Goal: Information Seeking & Learning: Learn about a topic

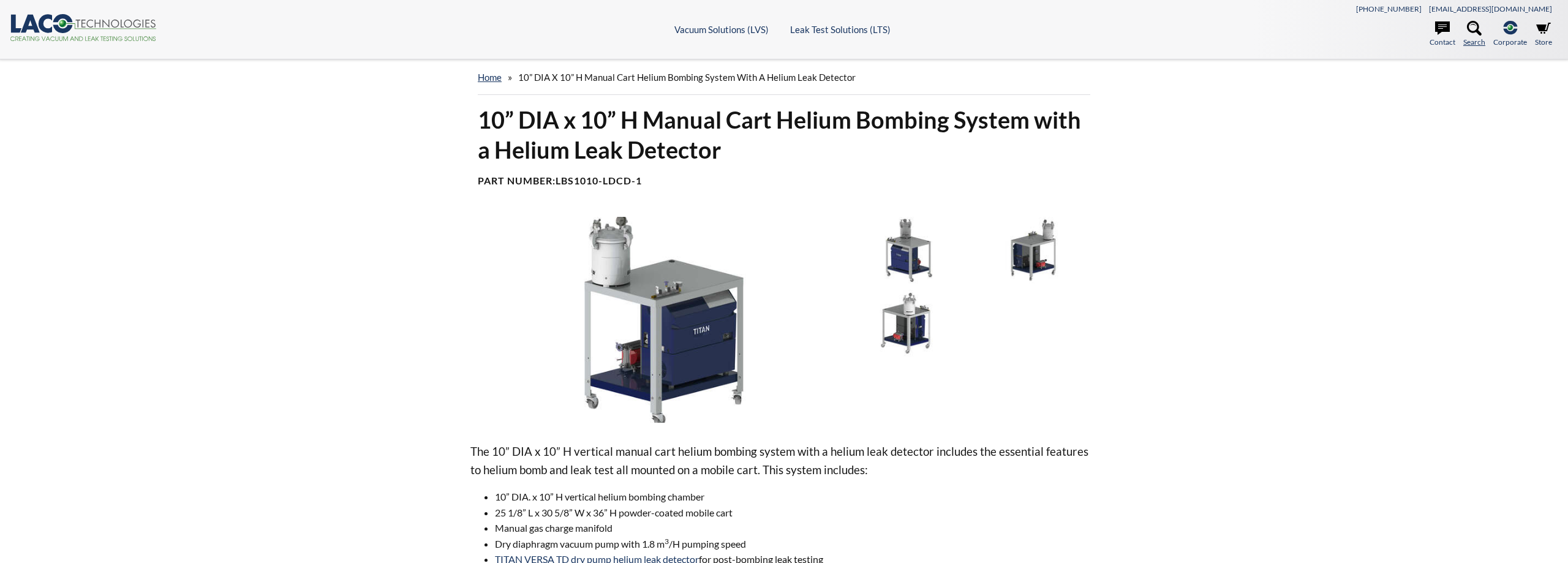
click at [1473, 26] on icon at bounding box center [1474, 28] width 15 height 15
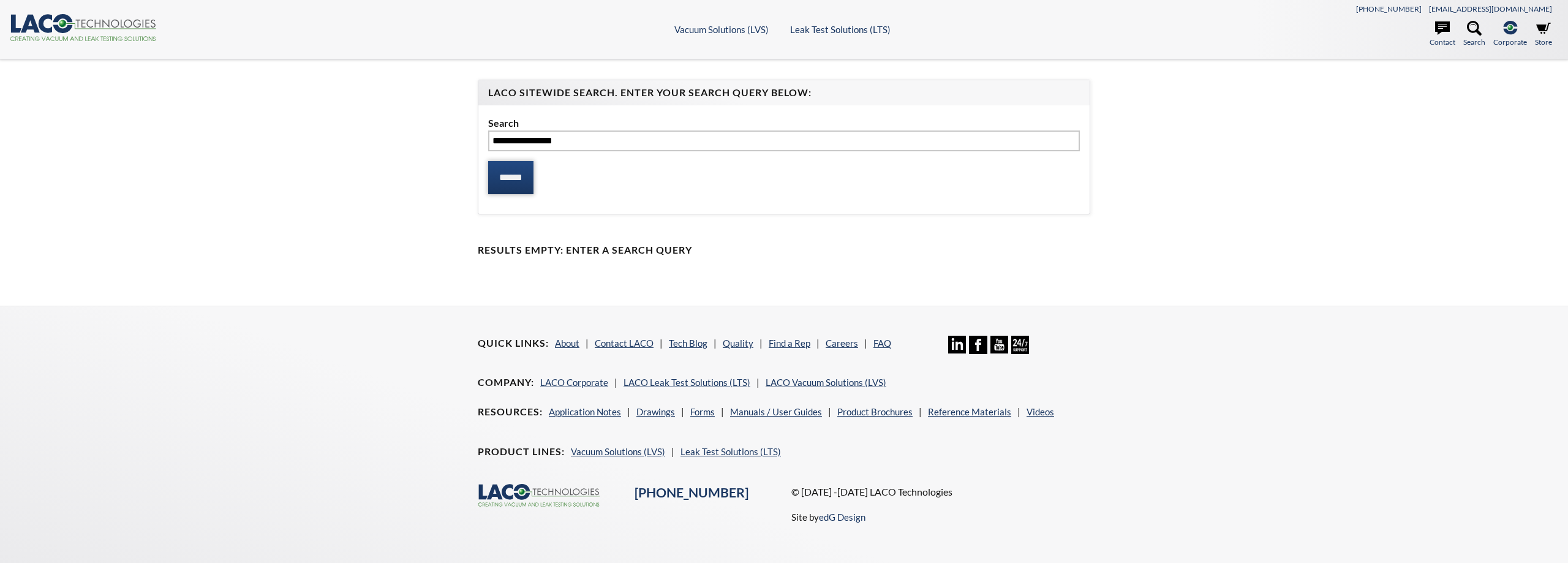
type input "**********"
click at [508, 173] on input "******" at bounding box center [511, 177] width 45 height 33
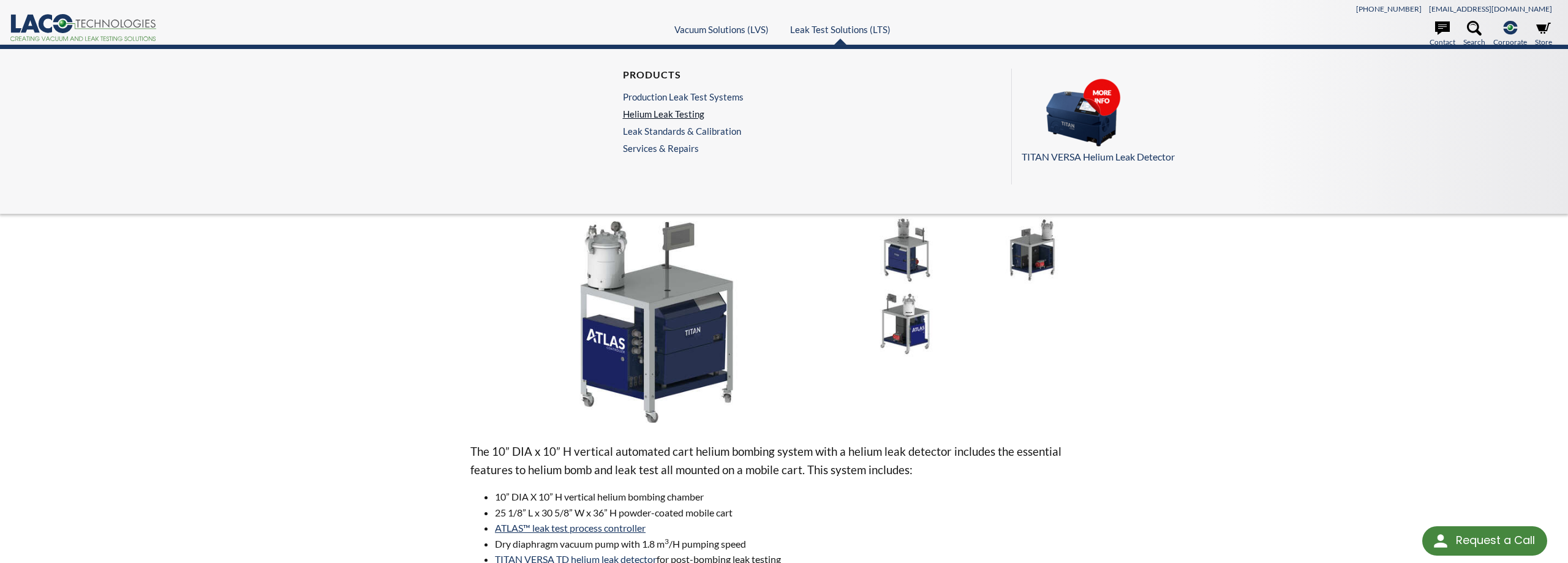
click at [685, 116] on link "Helium Leak Testing" at bounding box center [683, 114] width 120 height 11
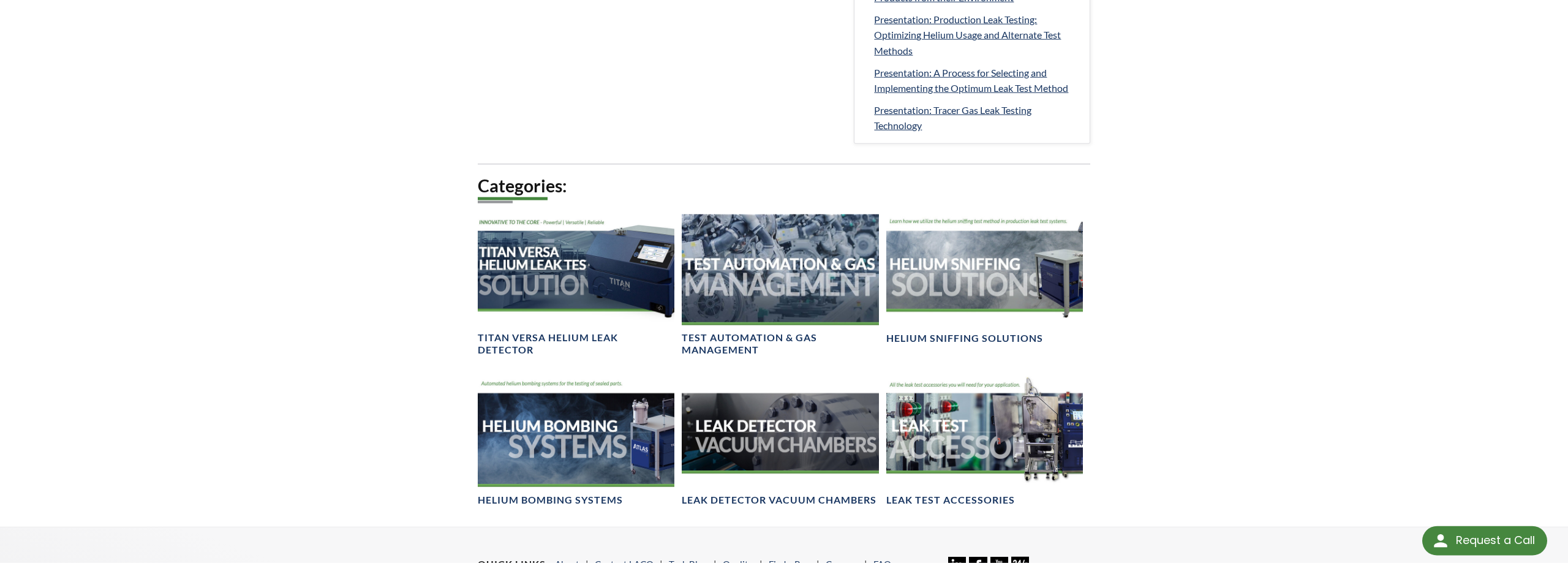
scroll to position [750, 0]
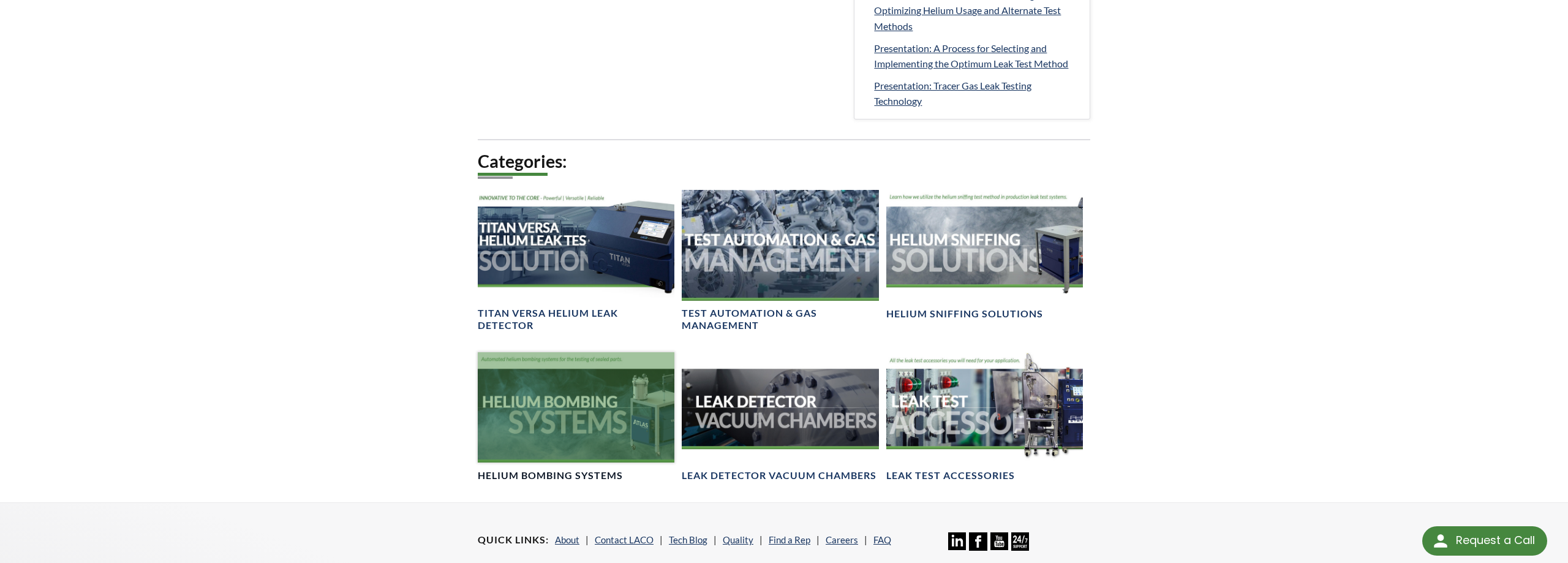
click at [582, 419] on div at bounding box center [576, 407] width 197 height 110
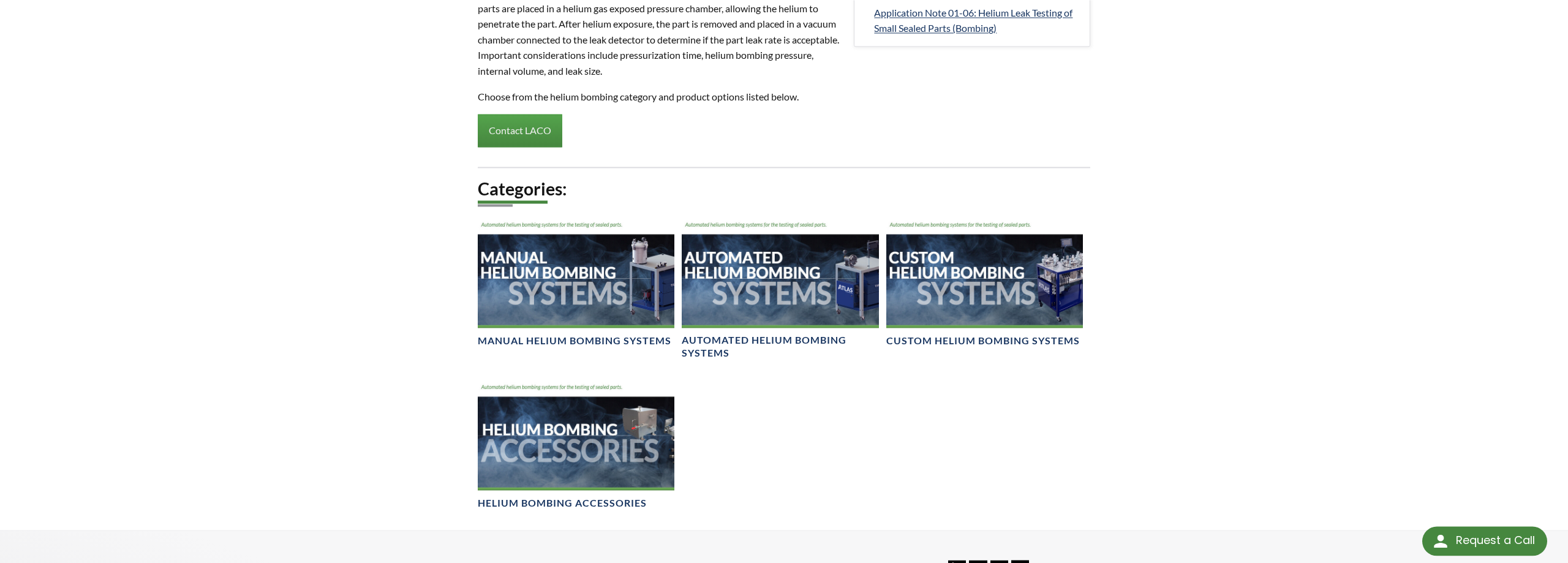
scroll to position [750, 0]
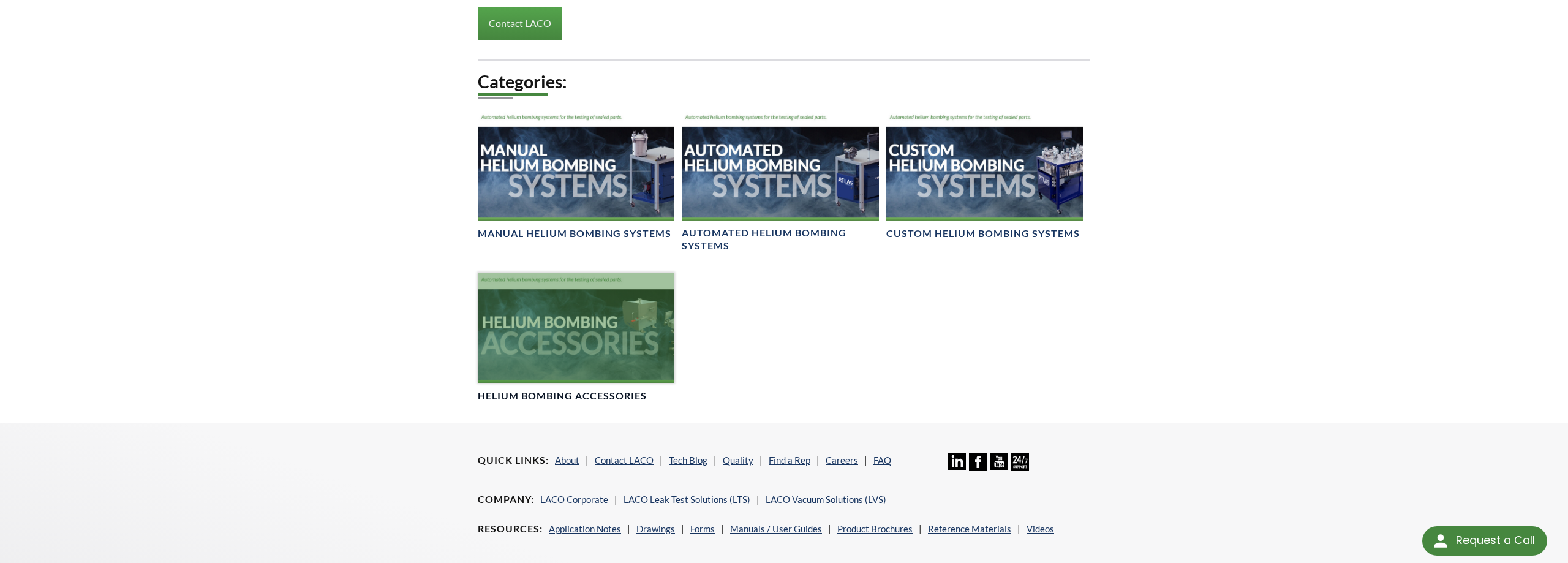
click at [568, 341] on div at bounding box center [576, 328] width 197 height 110
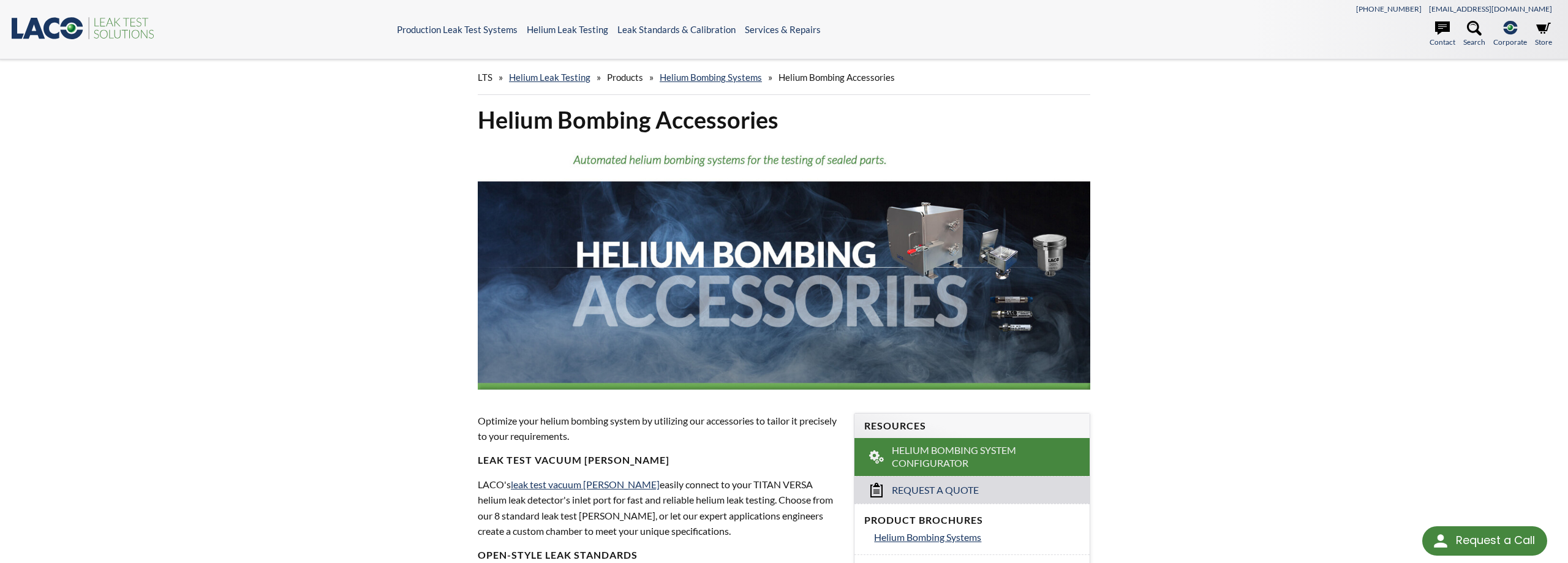
click at [71, 33] on icon ".st0{fill:#193661;} .st1{fill:url(#SVGID_1_);} .st2{fill:#46883F;} .st3{fill:no…" at bounding box center [84, 28] width 147 height 25
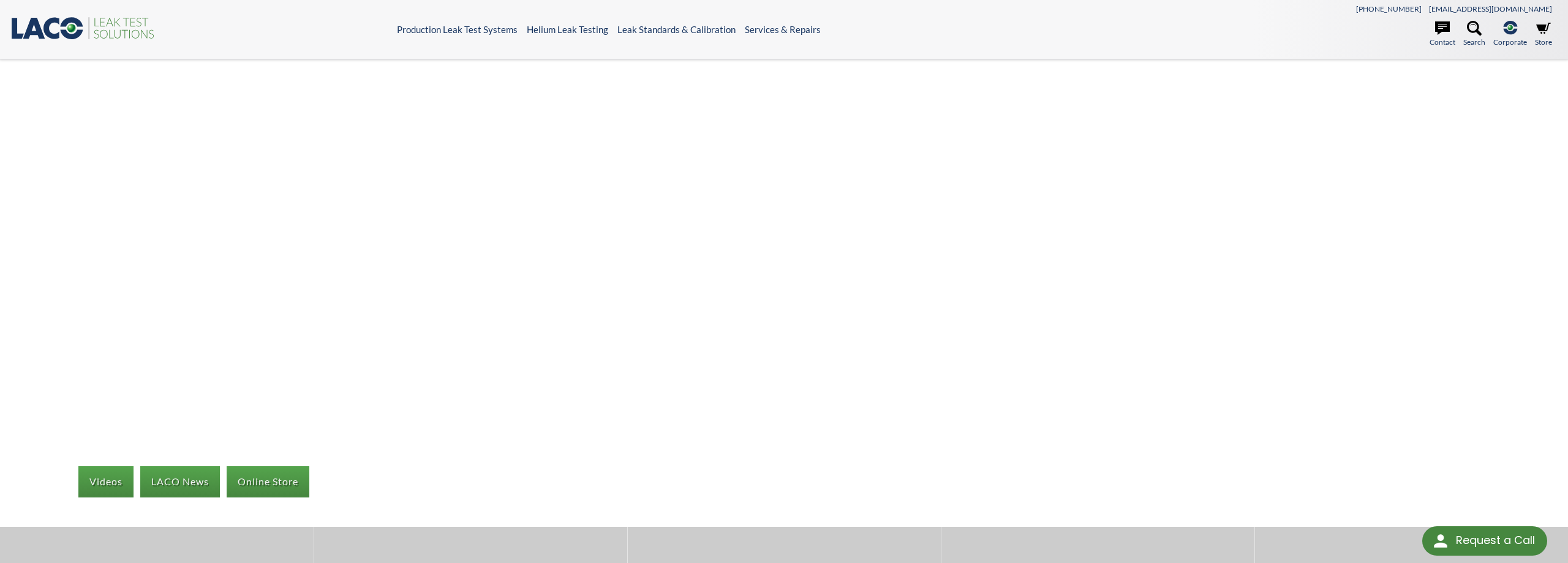
click at [25, 29] on icon ".st0{fill:#193661;} .st1{fill:url(#SVGID_1_);} .st2{fill:#46883F;} .st3{fill:no…" at bounding box center [84, 28] width 147 height 25
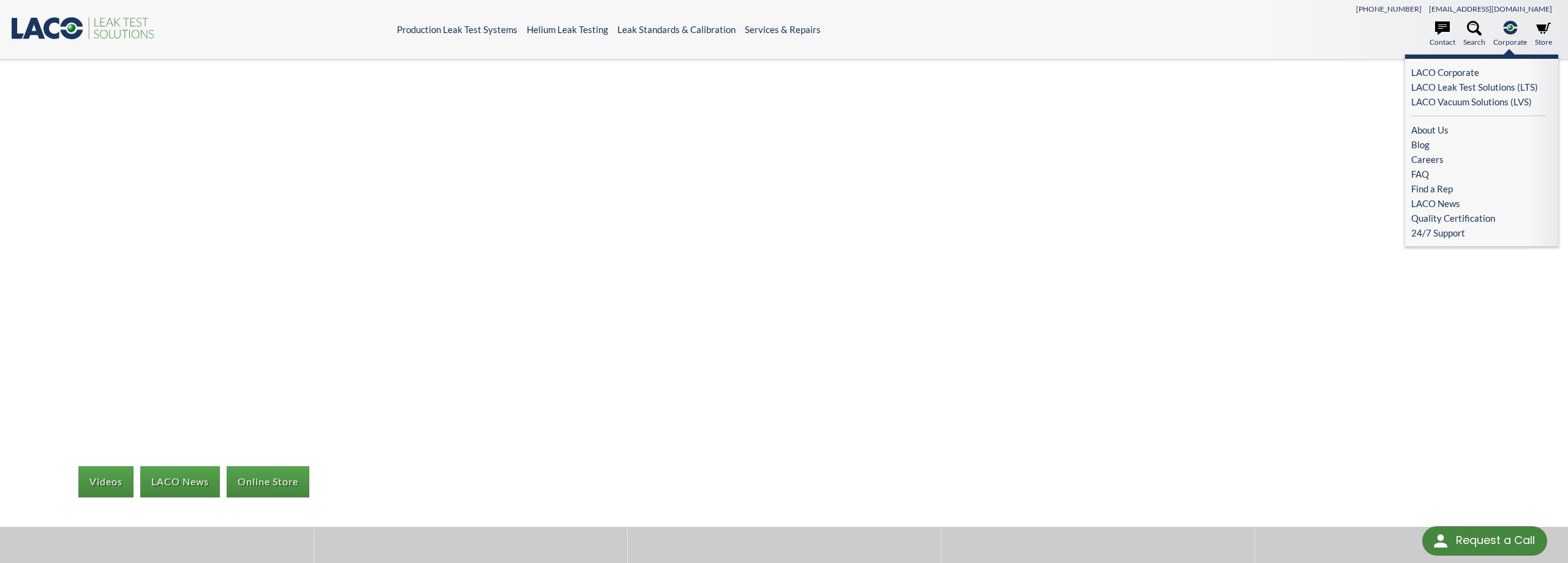
click at [1506, 29] on icon at bounding box center [1510, 27] width 14 height 13
click at [1508, 104] on link "LACO Vacuum Solutions (LVS)" at bounding box center [1479, 102] width 135 height 15
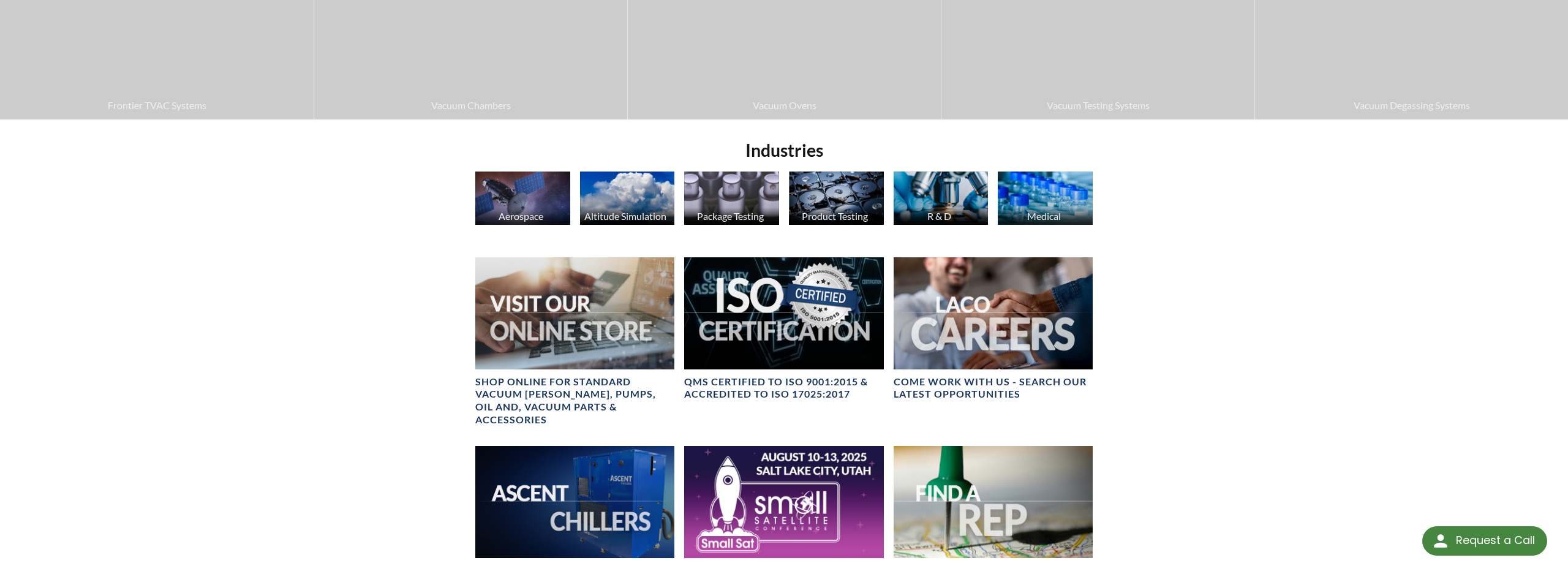
scroll to position [521, 0]
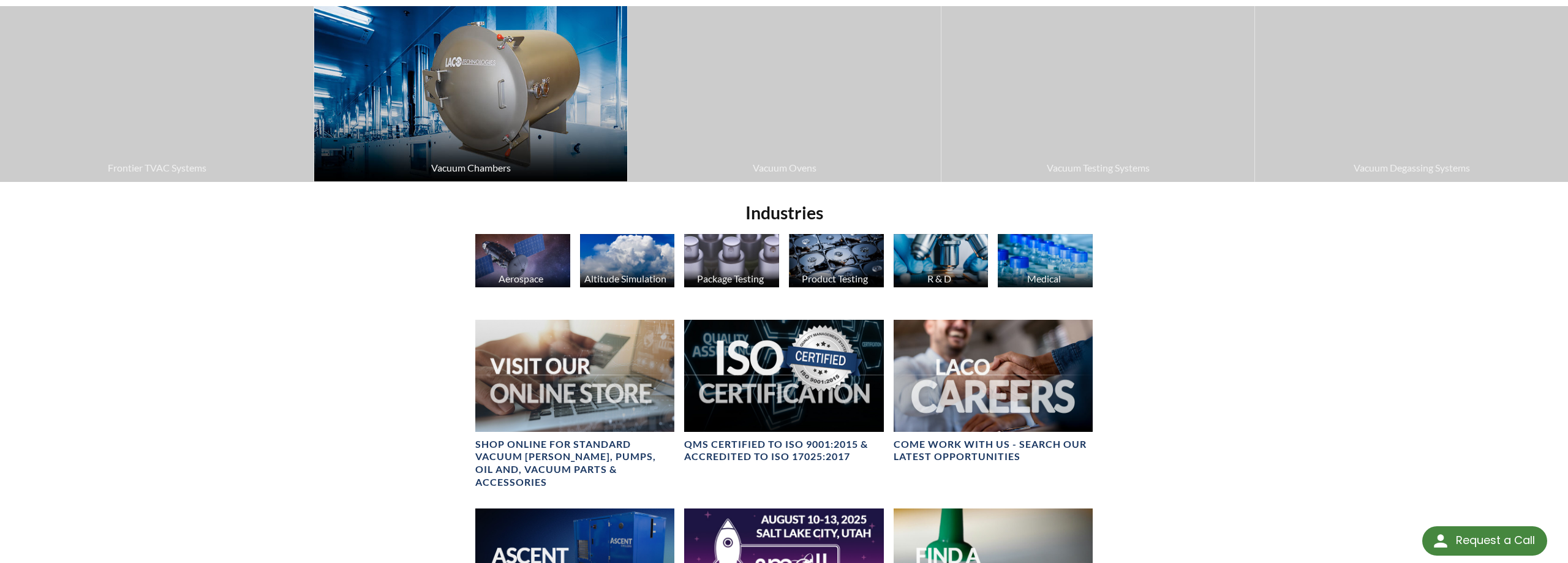
click at [502, 136] on img at bounding box center [471, 94] width 313 height 176
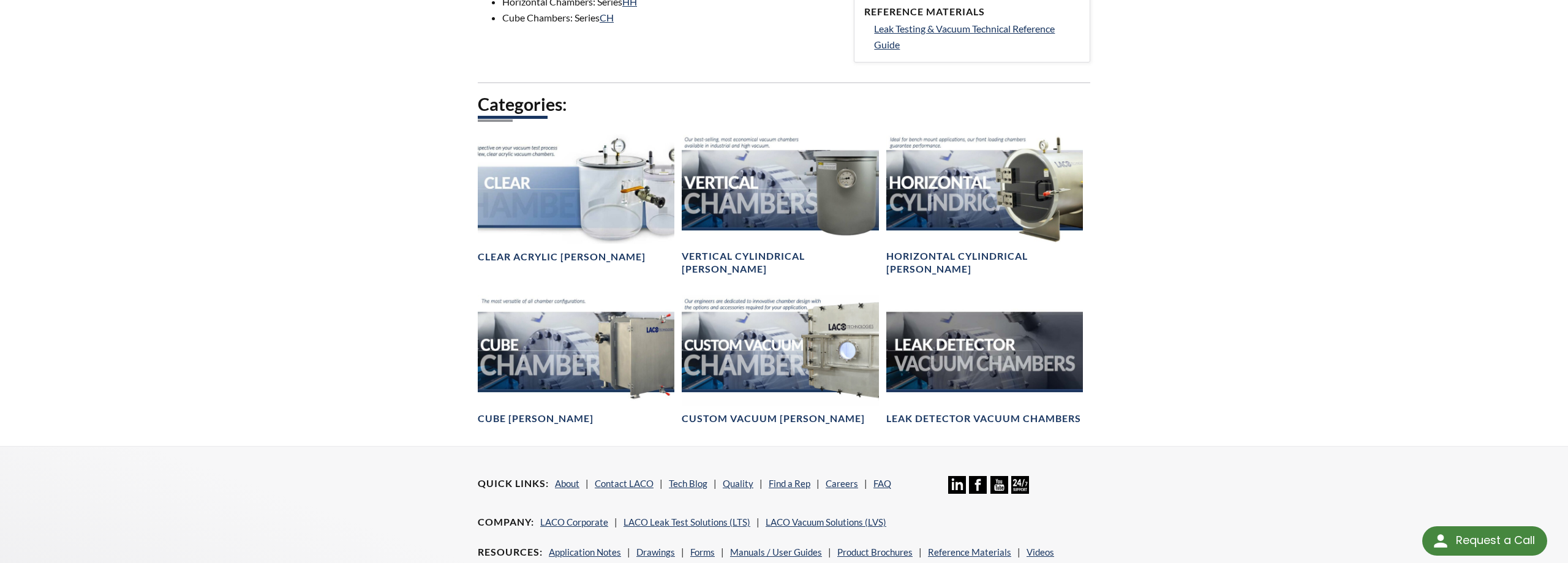
scroll to position [687, 0]
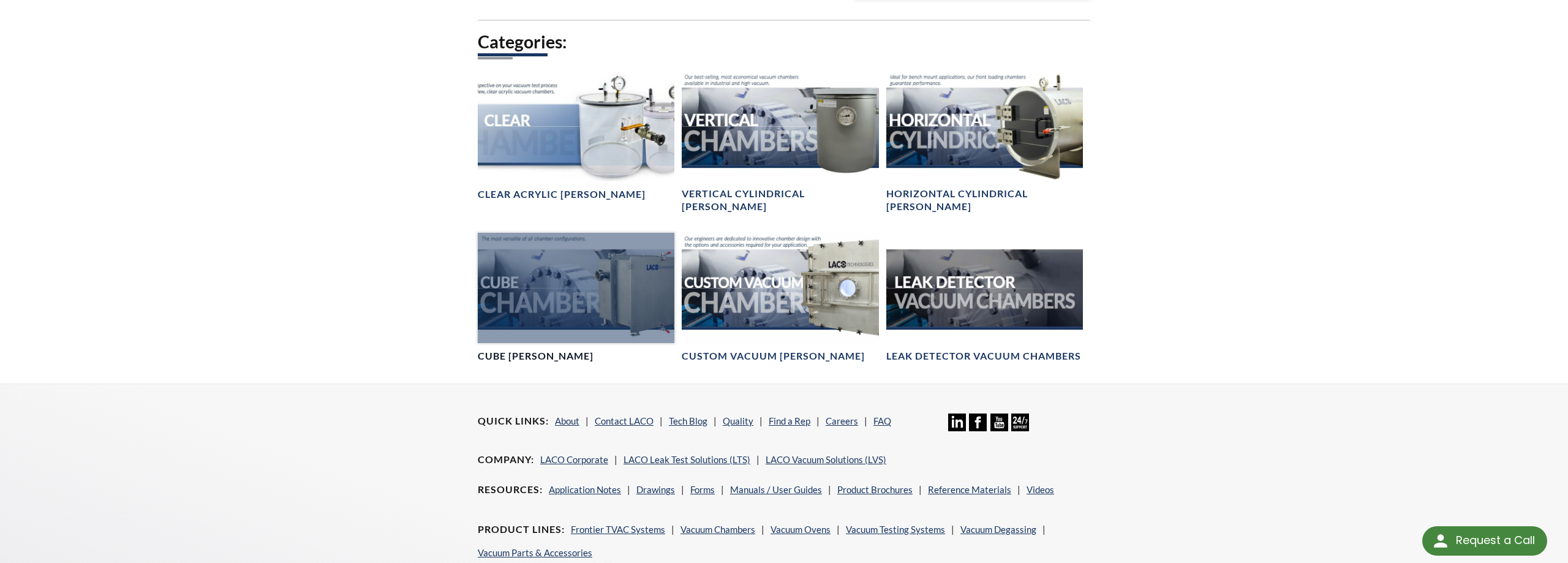
click at [535, 271] on div at bounding box center [576, 288] width 197 height 110
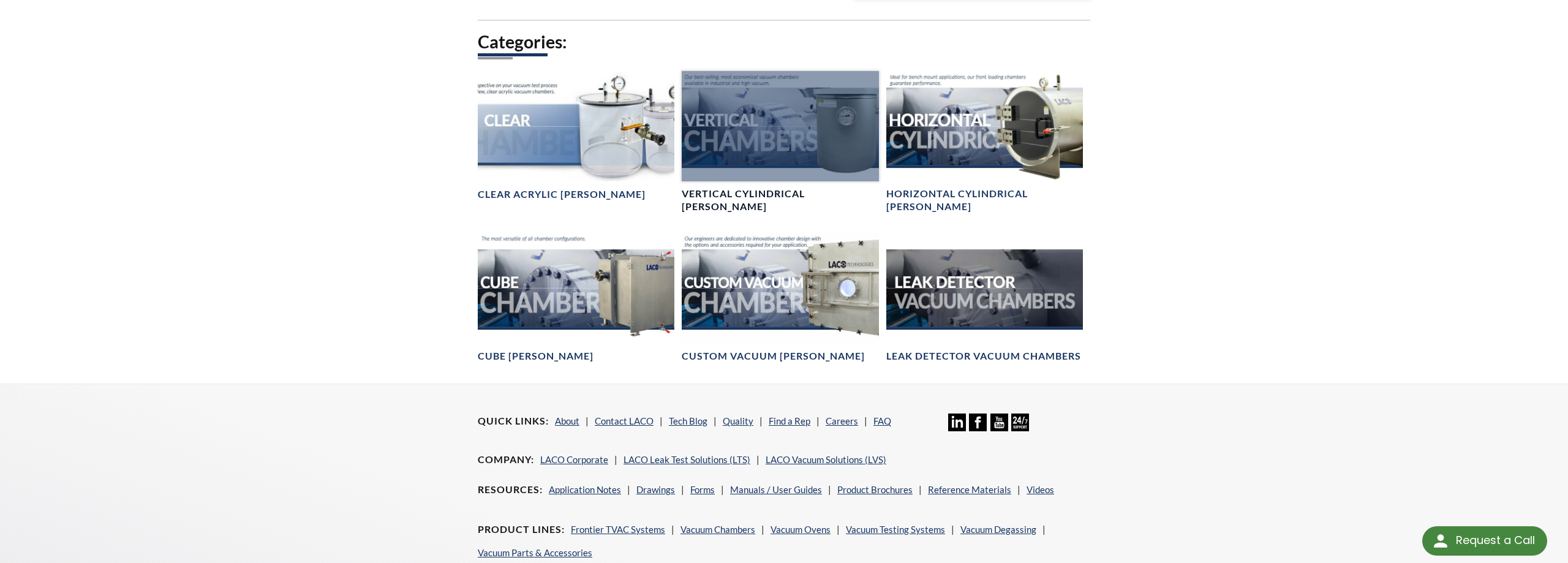
click at [725, 142] on div at bounding box center [780, 126] width 197 height 110
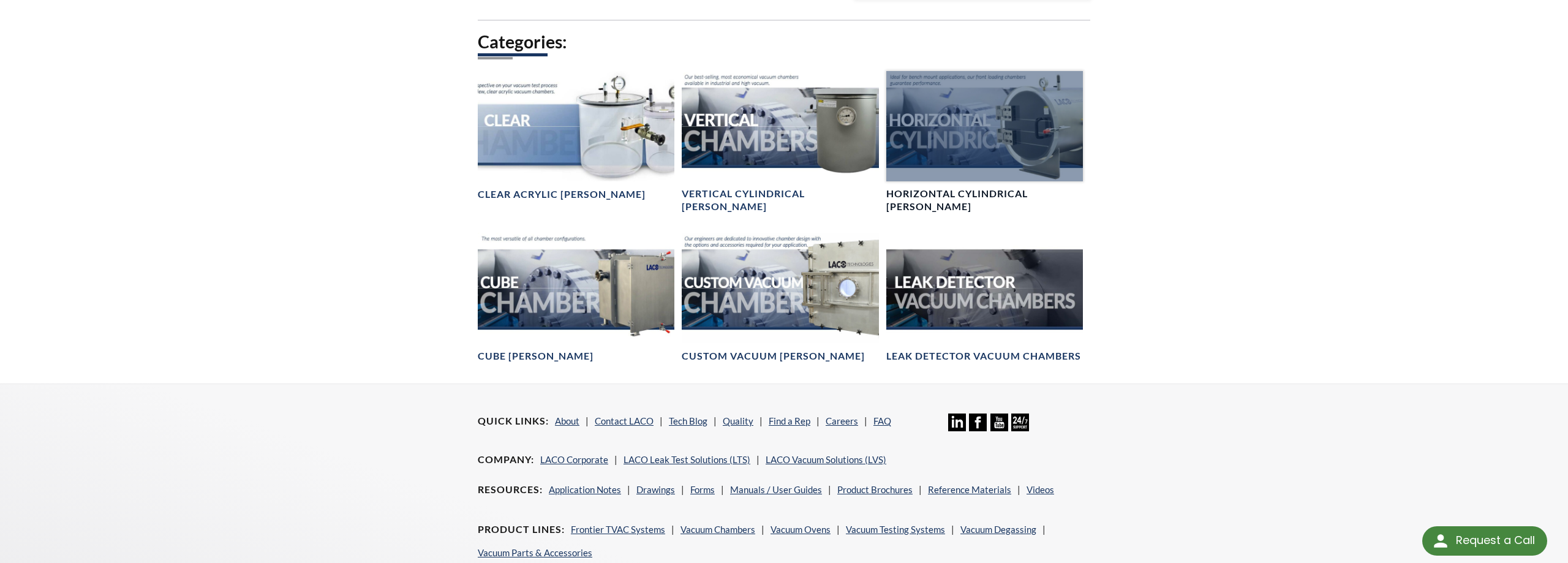
click at [993, 124] on div at bounding box center [985, 126] width 197 height 110
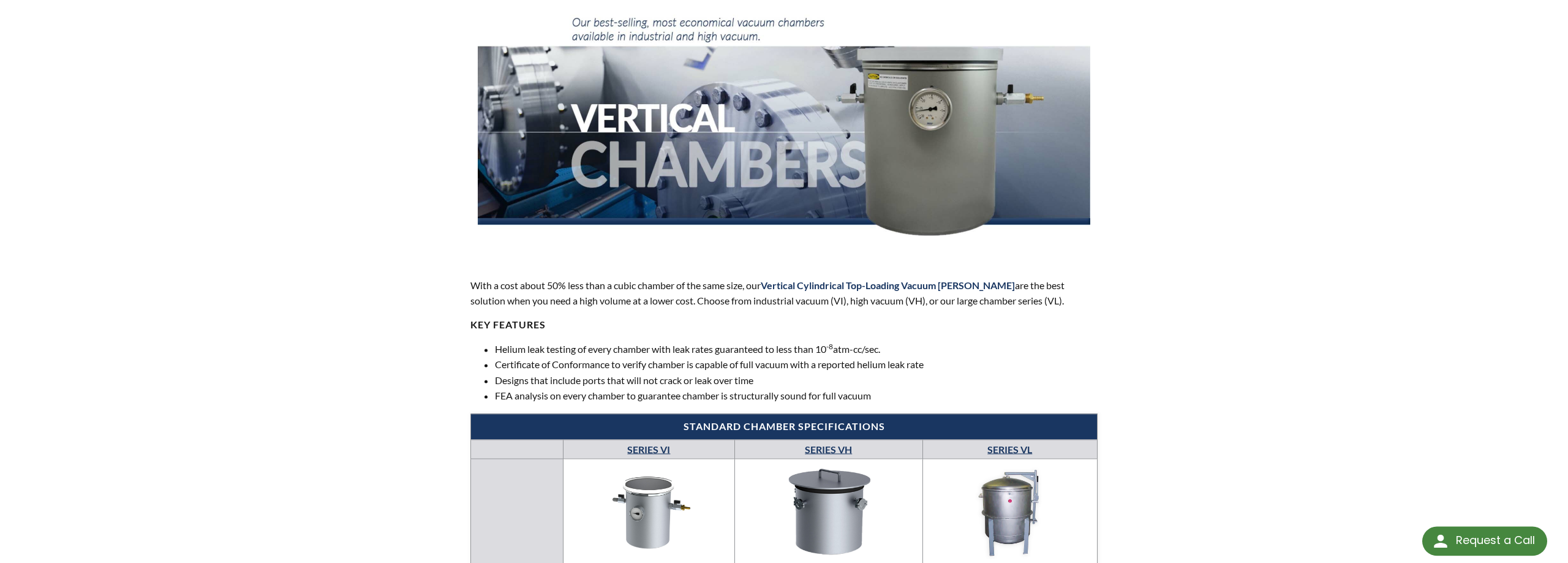
scroll to position [125, 0]
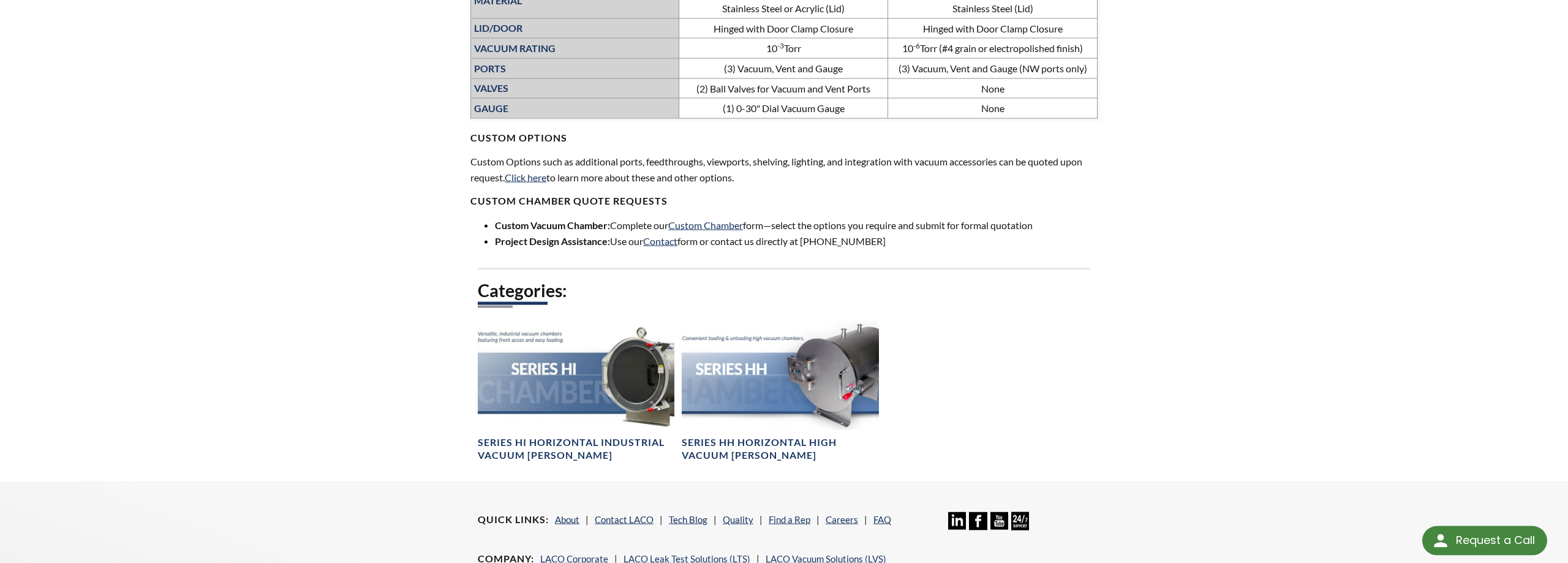
scroll to position [750, 0]
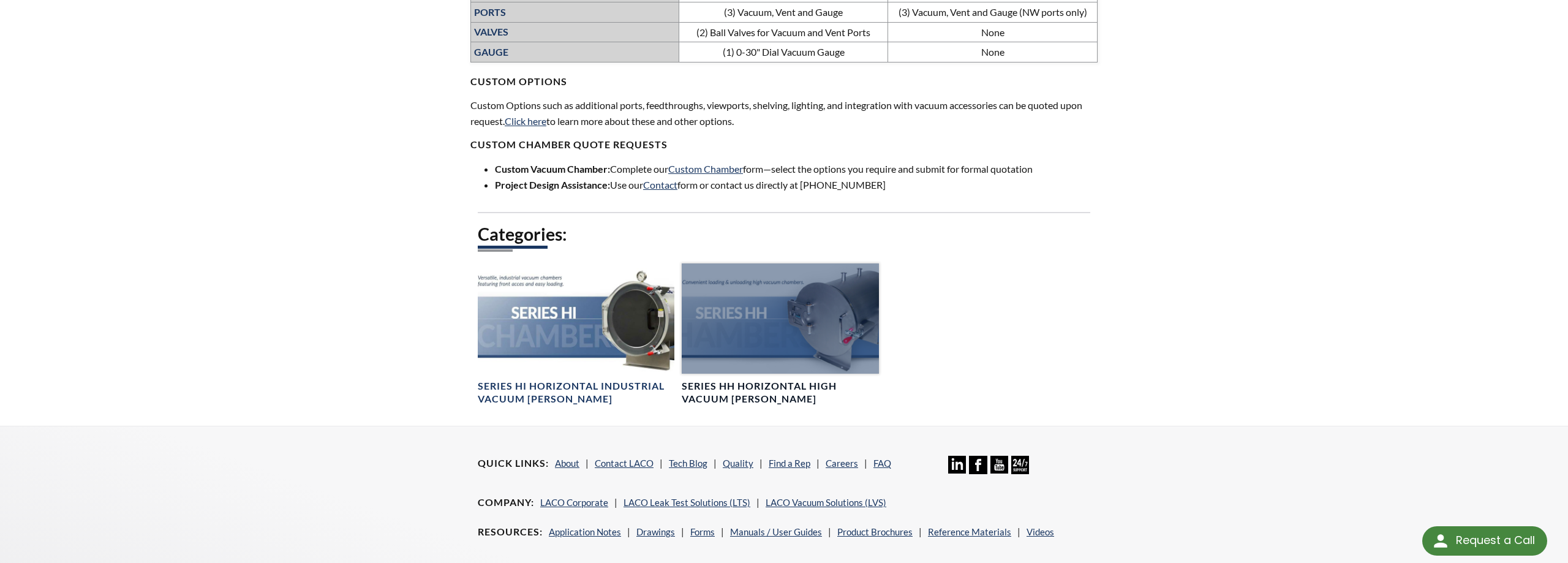
click at [776, 347] on div at bounding box center [780, 318] width 197 height 110
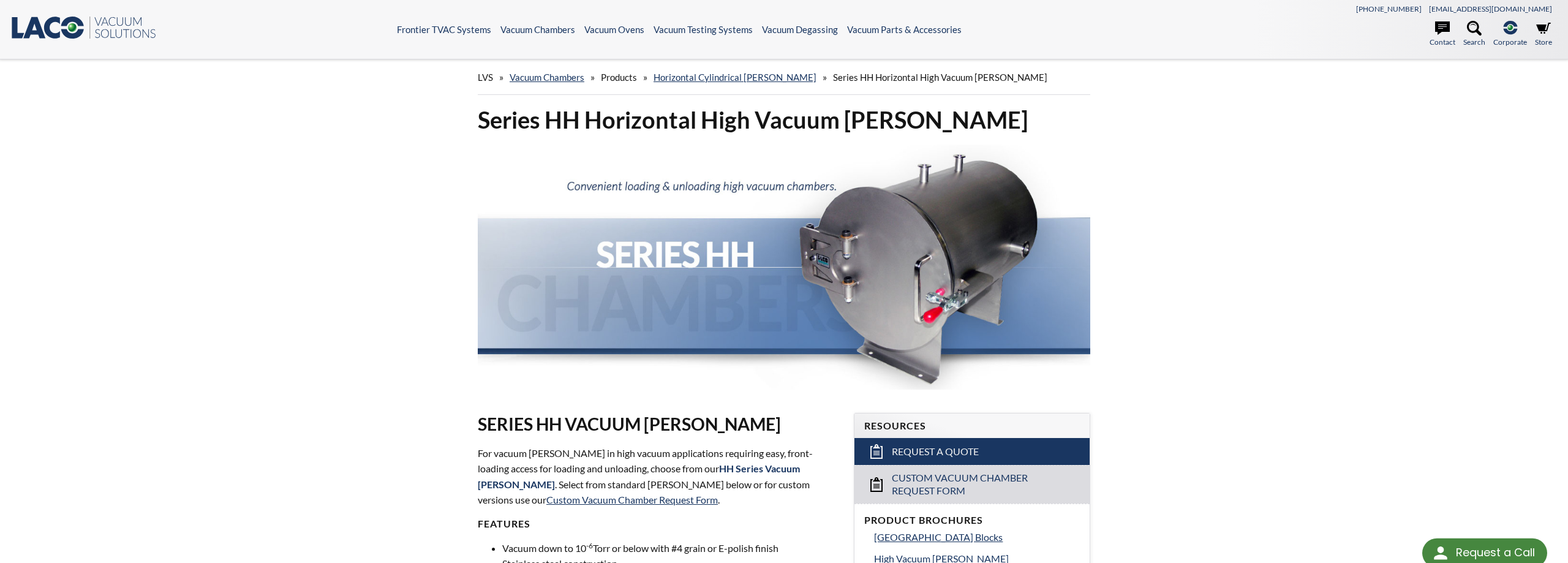
select select "Language Translate Widget"
click at [572, 80] on link "Vacuum Chambers" at bounding box center [547, 77] width 75 height 11
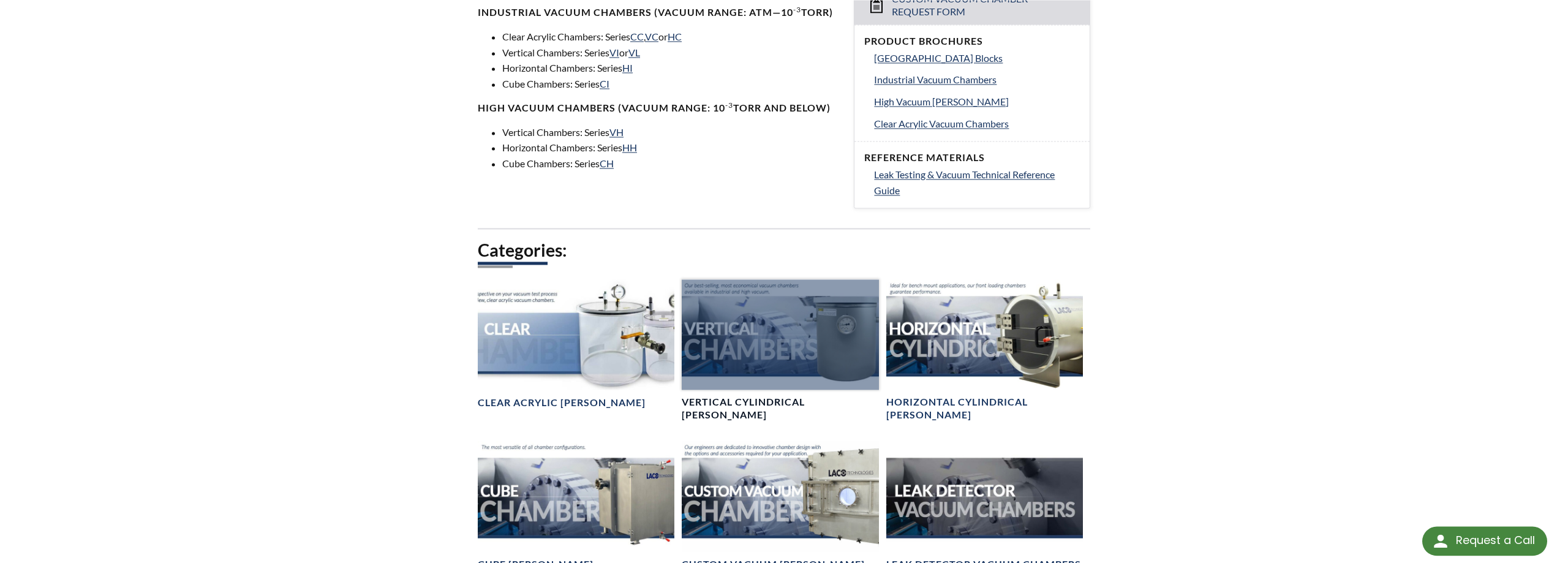
scroll to position [500, 0]
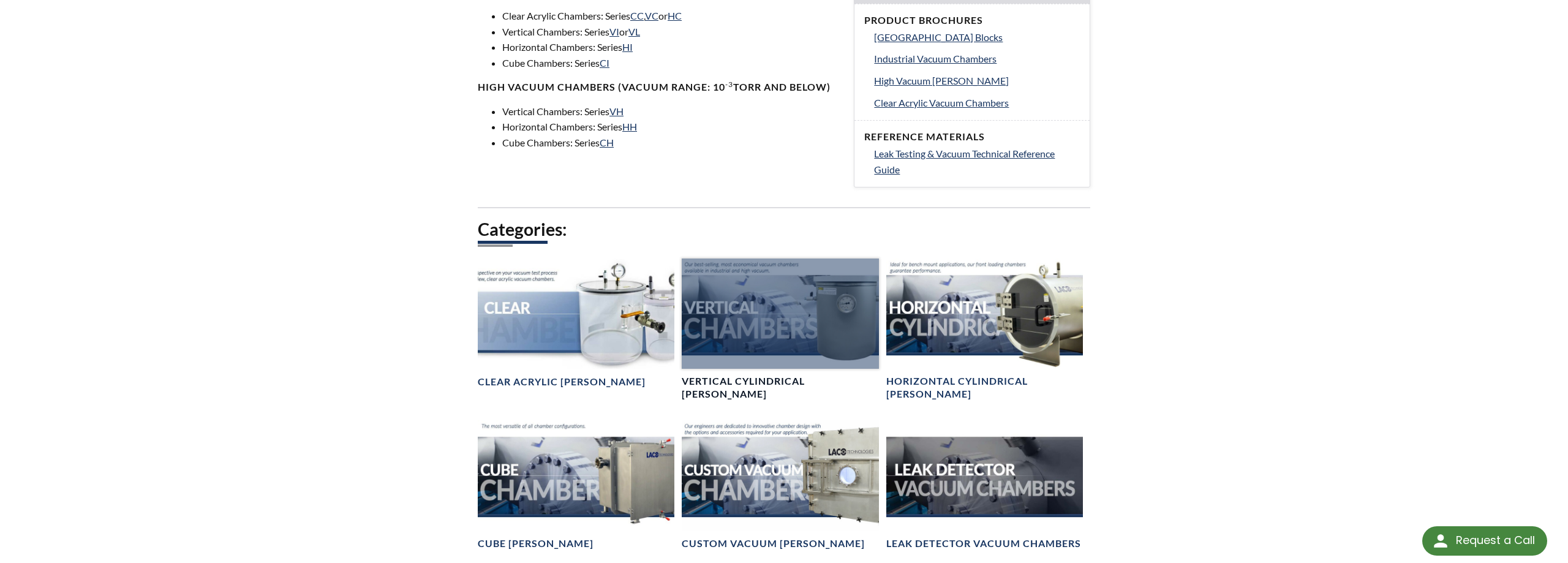
click at [776, 318] on div at bounding box center [780, 314] width 197 height 110
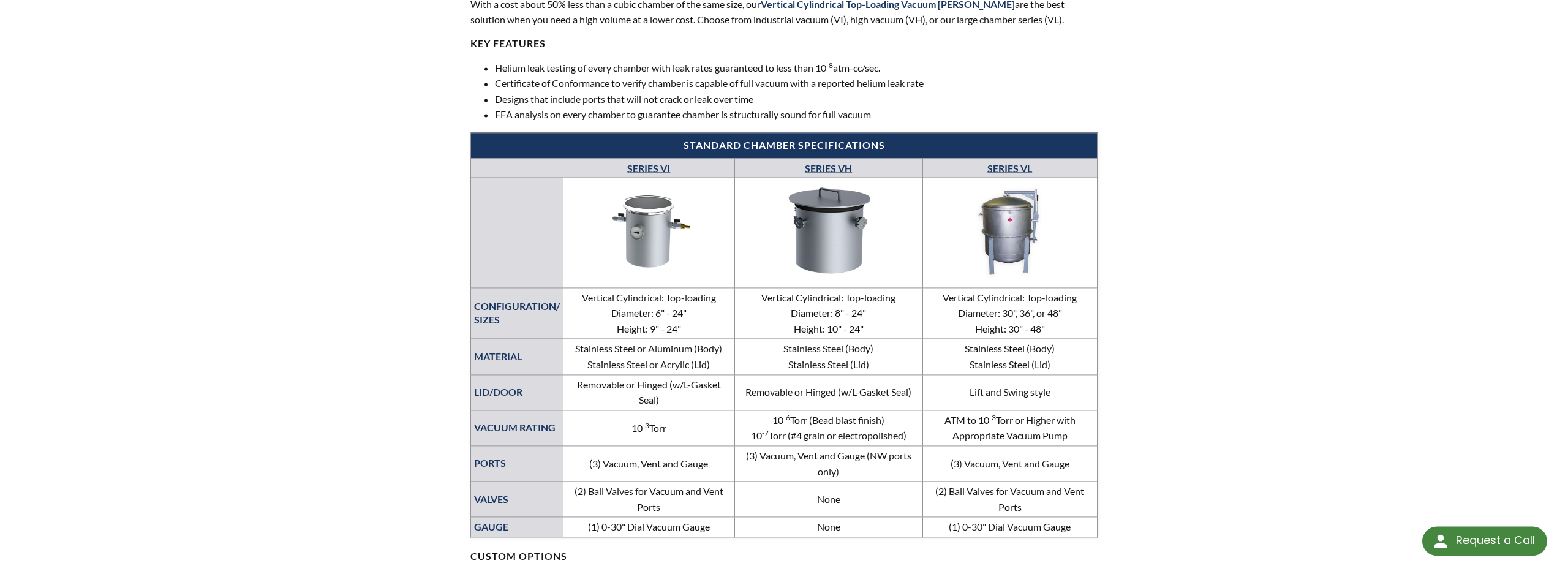
scroll to position [437, 0]
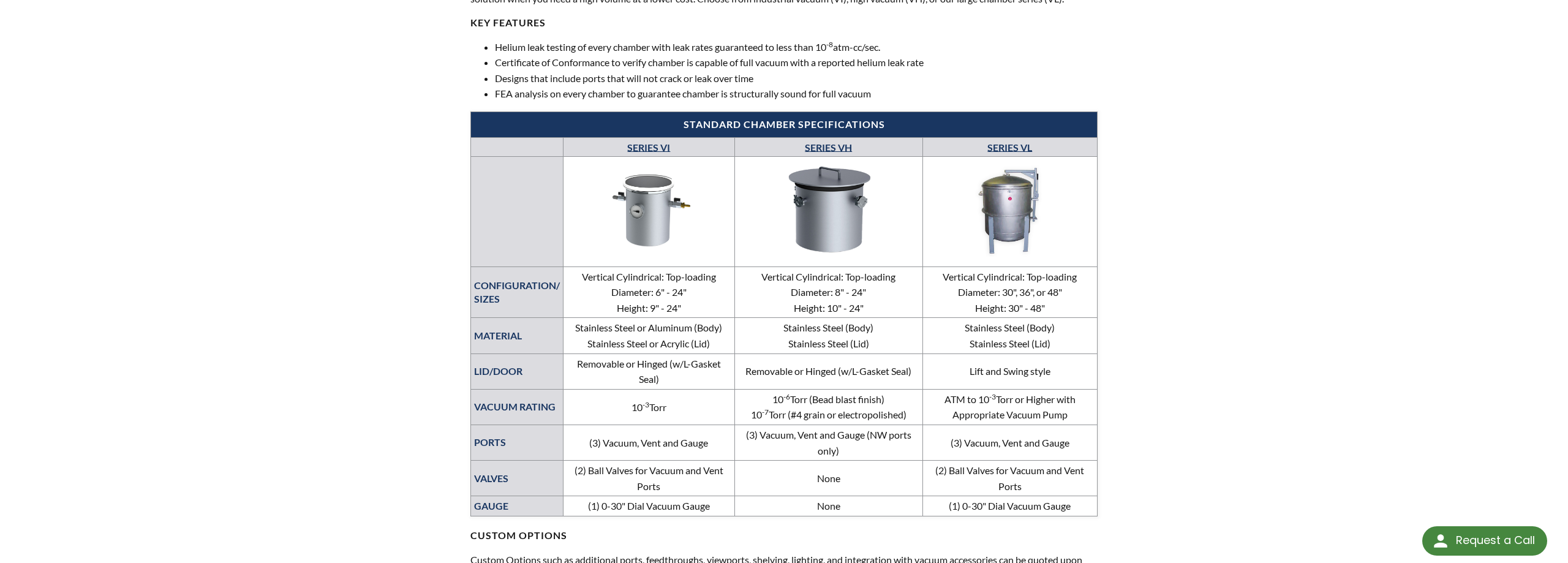
click at [804, 223] on img at bounding box center [828, 209] width 181 height 102
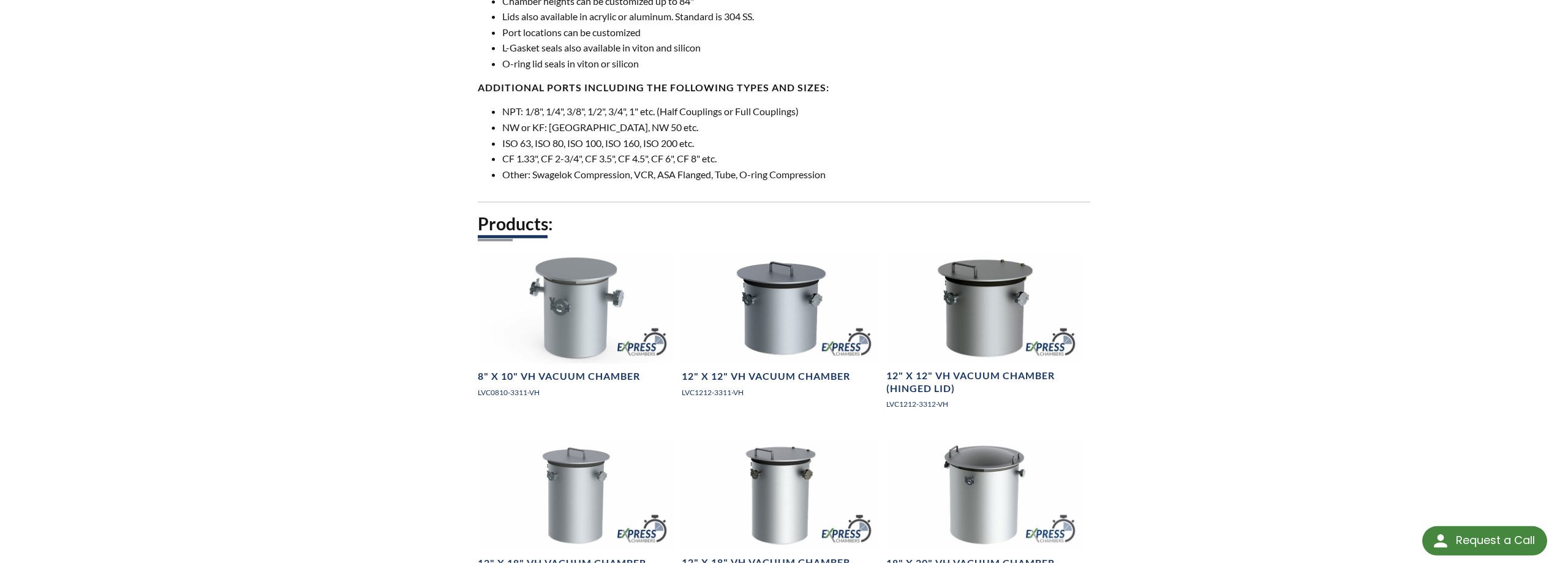
scroll to position [875, 0]
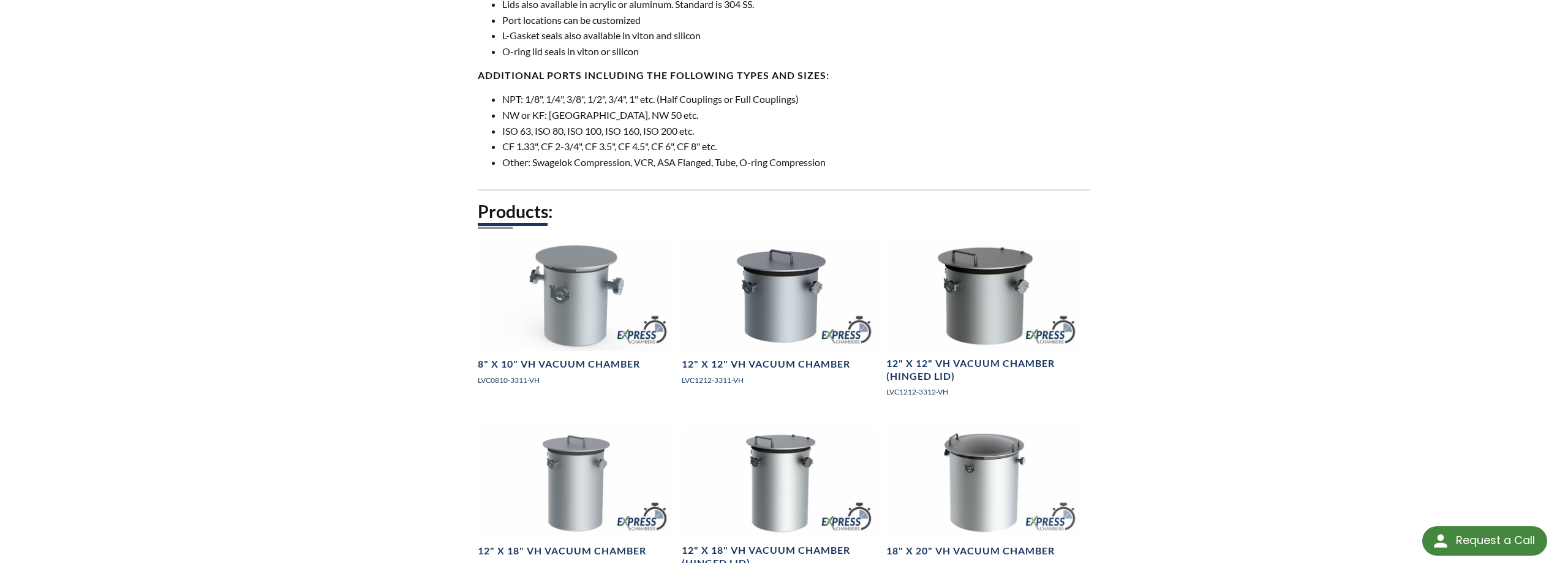
click at [1238, 317] on div "LVS » Vacuum [PERSON_NAME] » Products » Vertical Cylindrical [PERSON_NAME] » Se…" at bounding box center [784, 386] width 1568 height 2402
